Goal: Find specific page/section: Find specific page/section

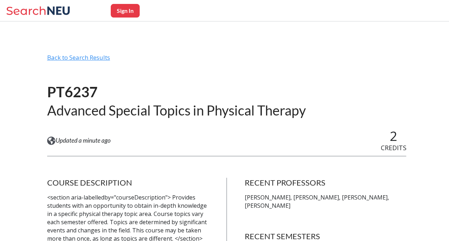
click at [89, 59] on div "Back to Search Results" at bounding box center [227, 61] width 360 height 14
click at [42, 1] on div "Sign In" at bounding box center [224, 10] width 449 height 21
click at [44, 11] on icon at bounding box center [25, 10] width 39 height 9
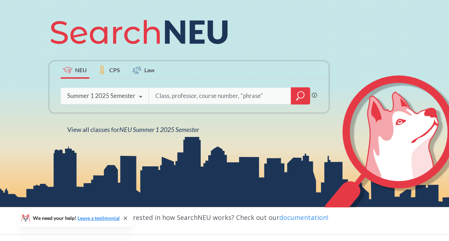
scroll to position [87, 0]
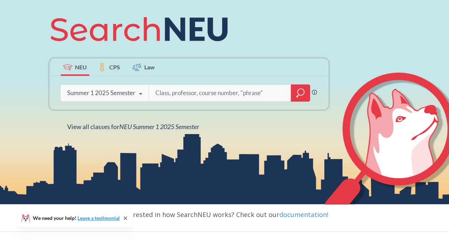
click at [133, 89] on div "Summer 1 2025 Semester" at bounding box center [101, 93] width 68 height 8
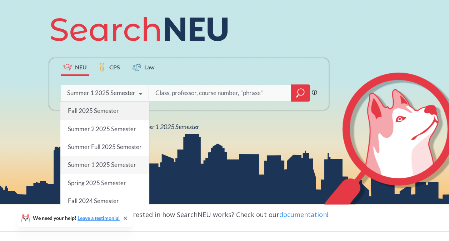
click at [125, 112] on div "Fall 2025 Semester" at bounding box center [104, 111] width 89 height 18
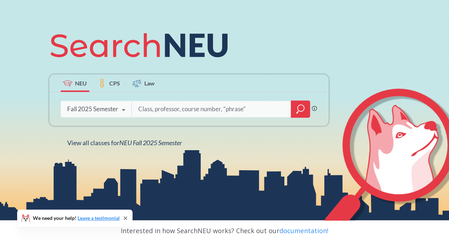
scroll to position [70, 0]
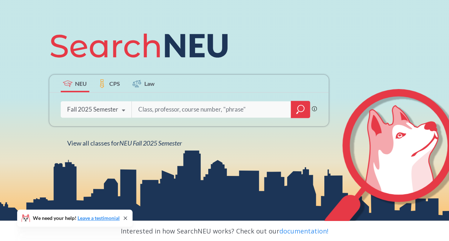
click at [174, 104] on input "search" at bounding box center [211, 109] width 149 height 15
type input "fps"
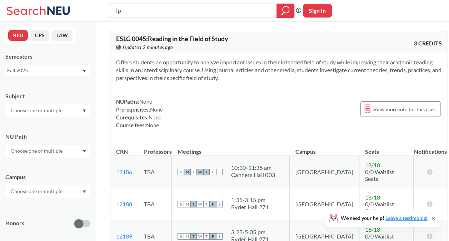
type input "f"
type input "integrated learning lab"
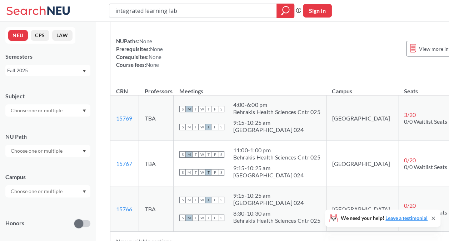
scroll to position [88, 0]
